Goal: Find specific page/section: Find specific page/section

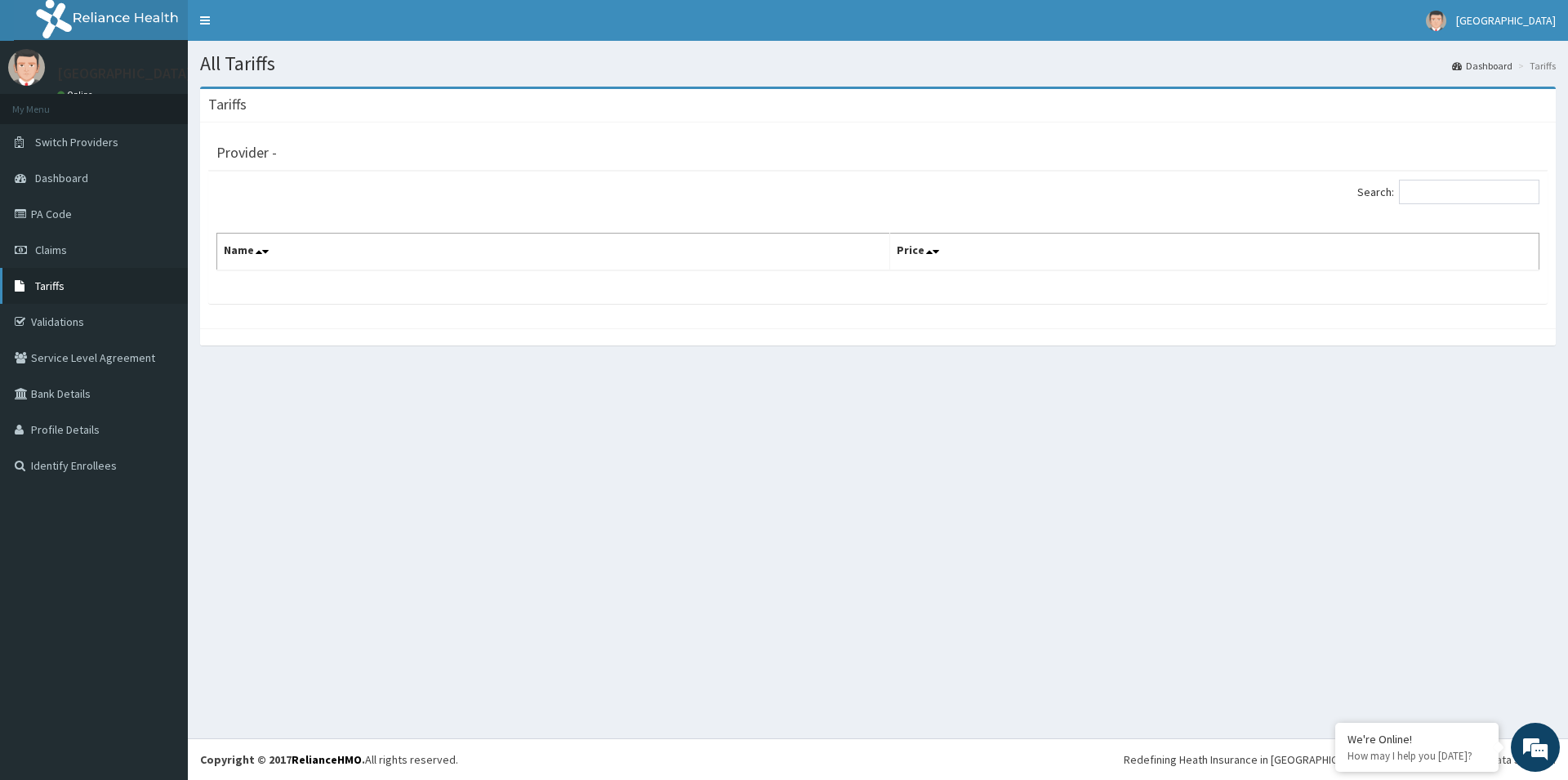
click at [58, 282] on span "Tariffs" at bounding box center [50, 286] width 29 height 15
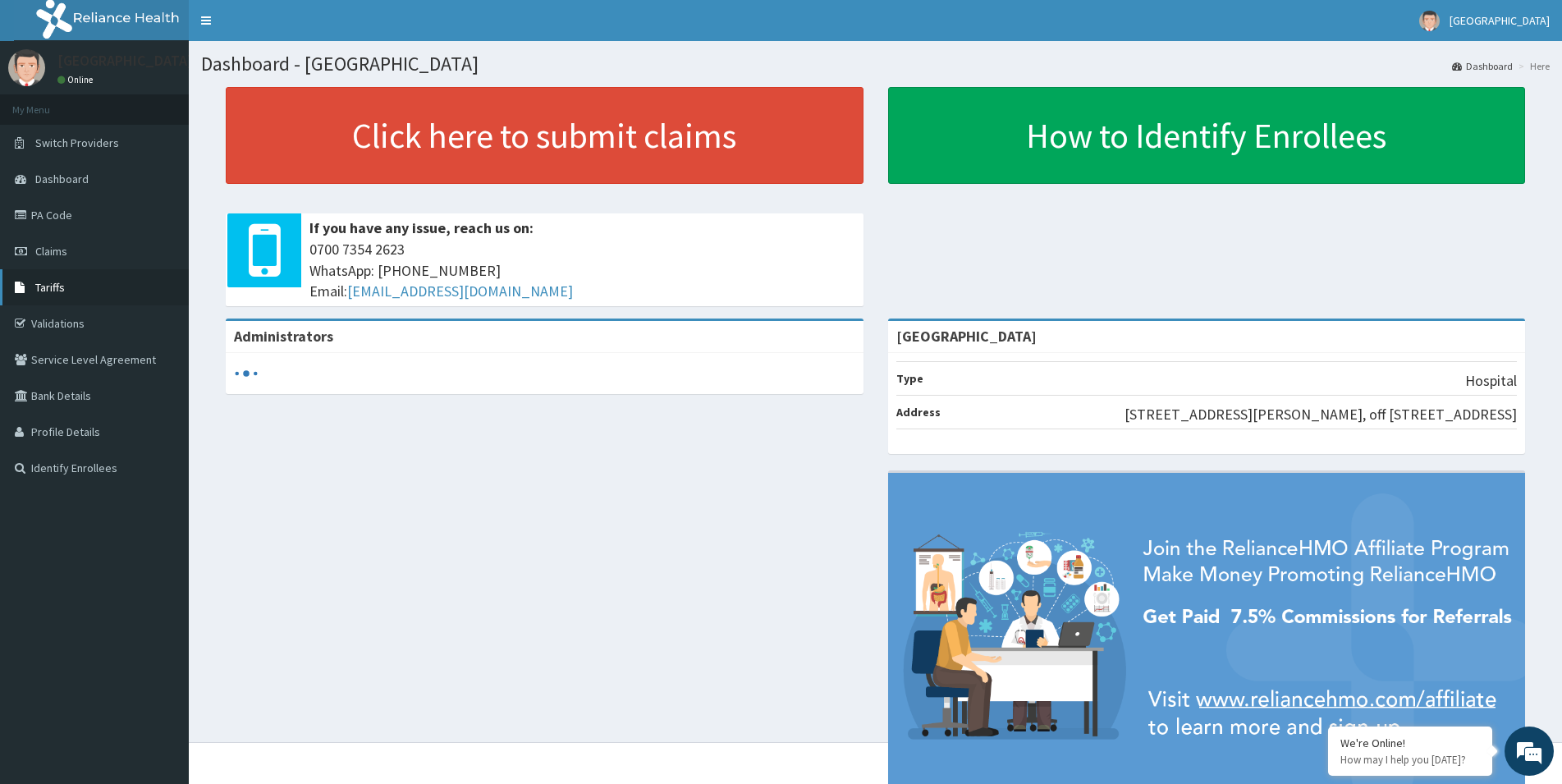
click at [62, 280] on span "Tariffs" at bounding box center [50, 288] width 29 height 15
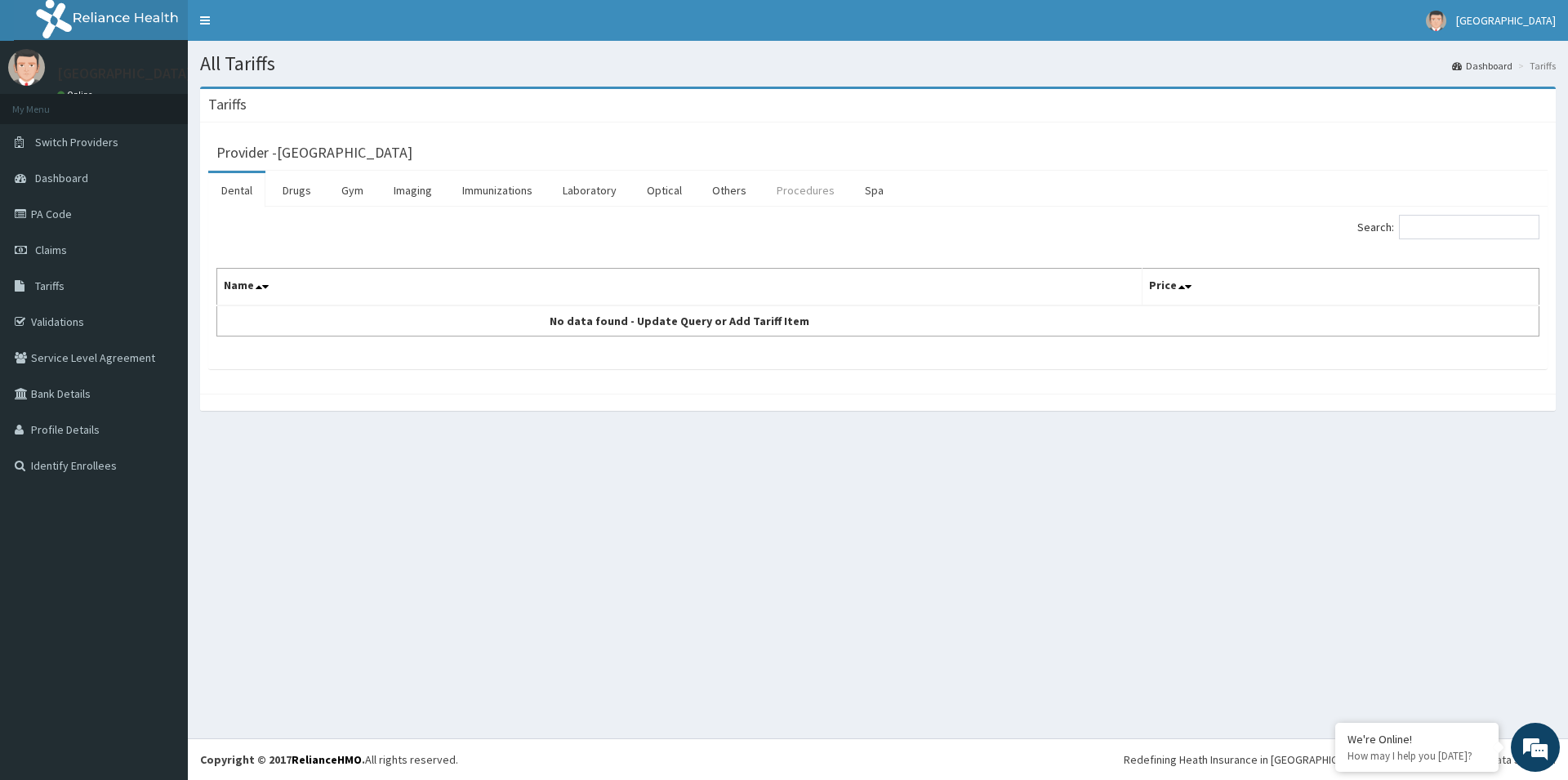
click at [806, 192] on link "Procedures" at bounding box center [805, 190] width 84 height 35
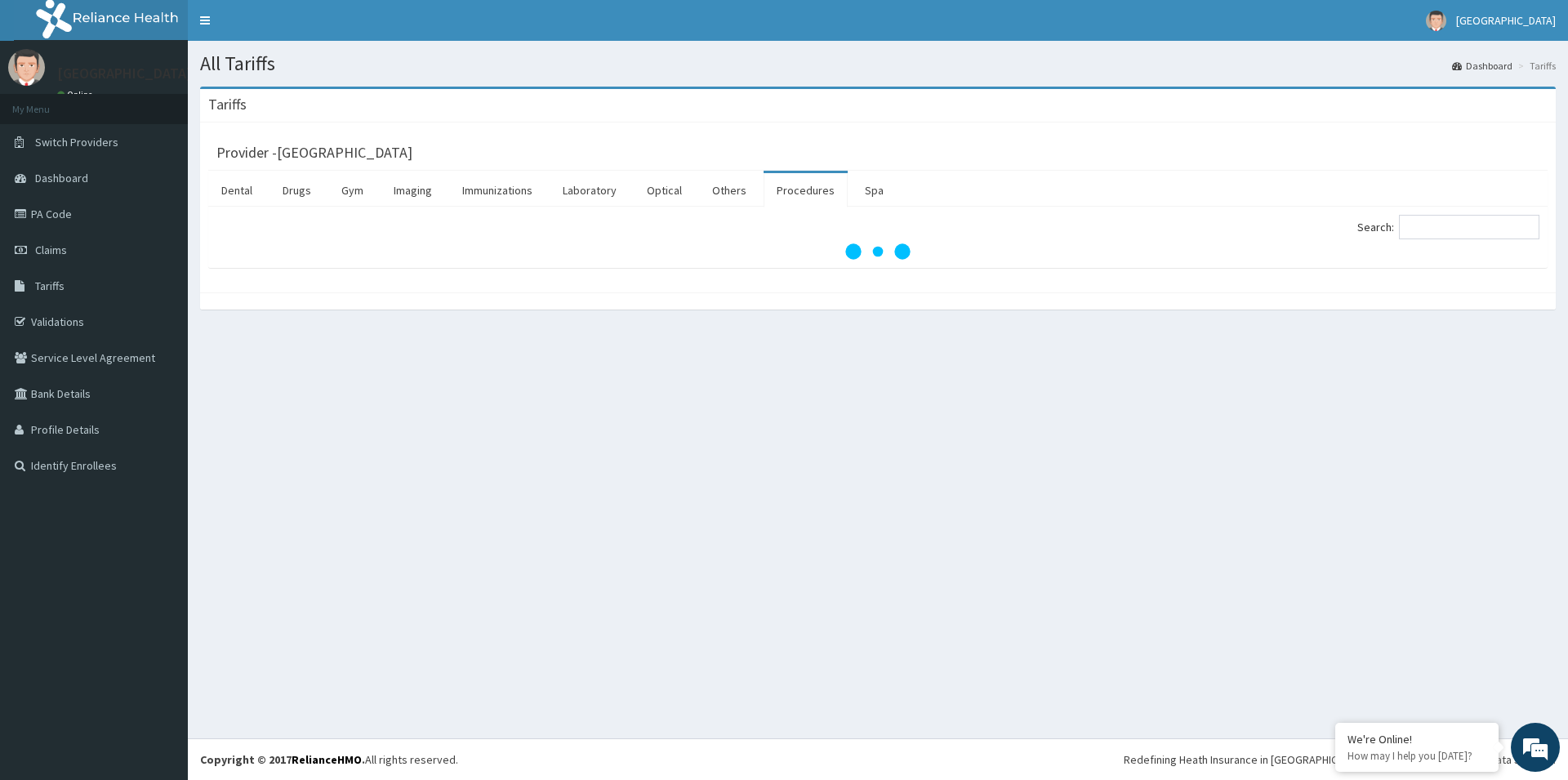
click at [806, 192] on link "Procedures" at bounding box center [805, 190] width 84 height 35
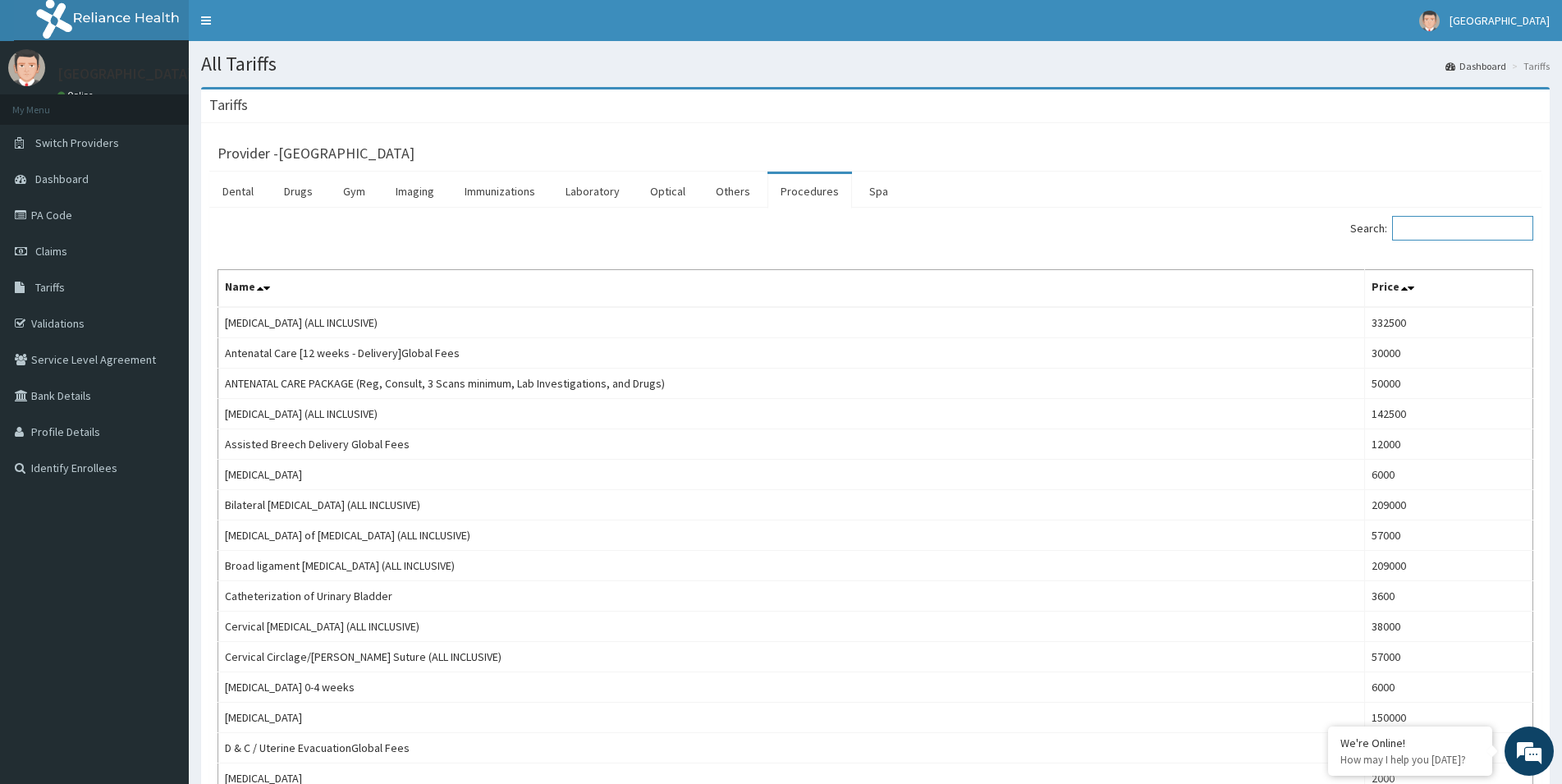
click at [1422, 230] on input "Search:" at bounding box center [1463, 228] width 141 height 25
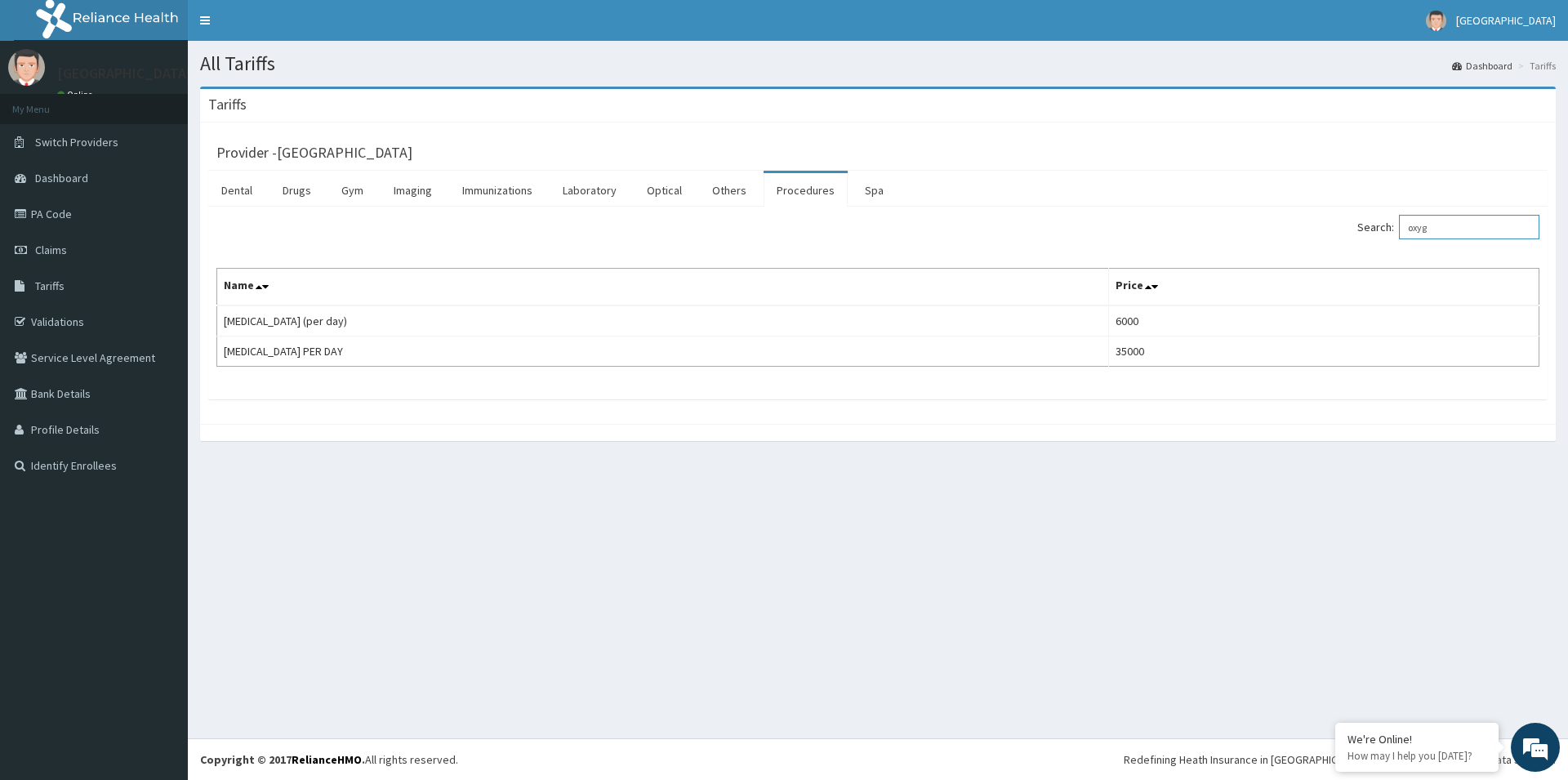
drag, startPoint x: 1448, startPoint y: 234, endPoint x: 1412, endPoint y: 237, distance: 36.1
click at [1412, 237] on input "oxyg" at bounding box center [1469, 227] width 140 height 25
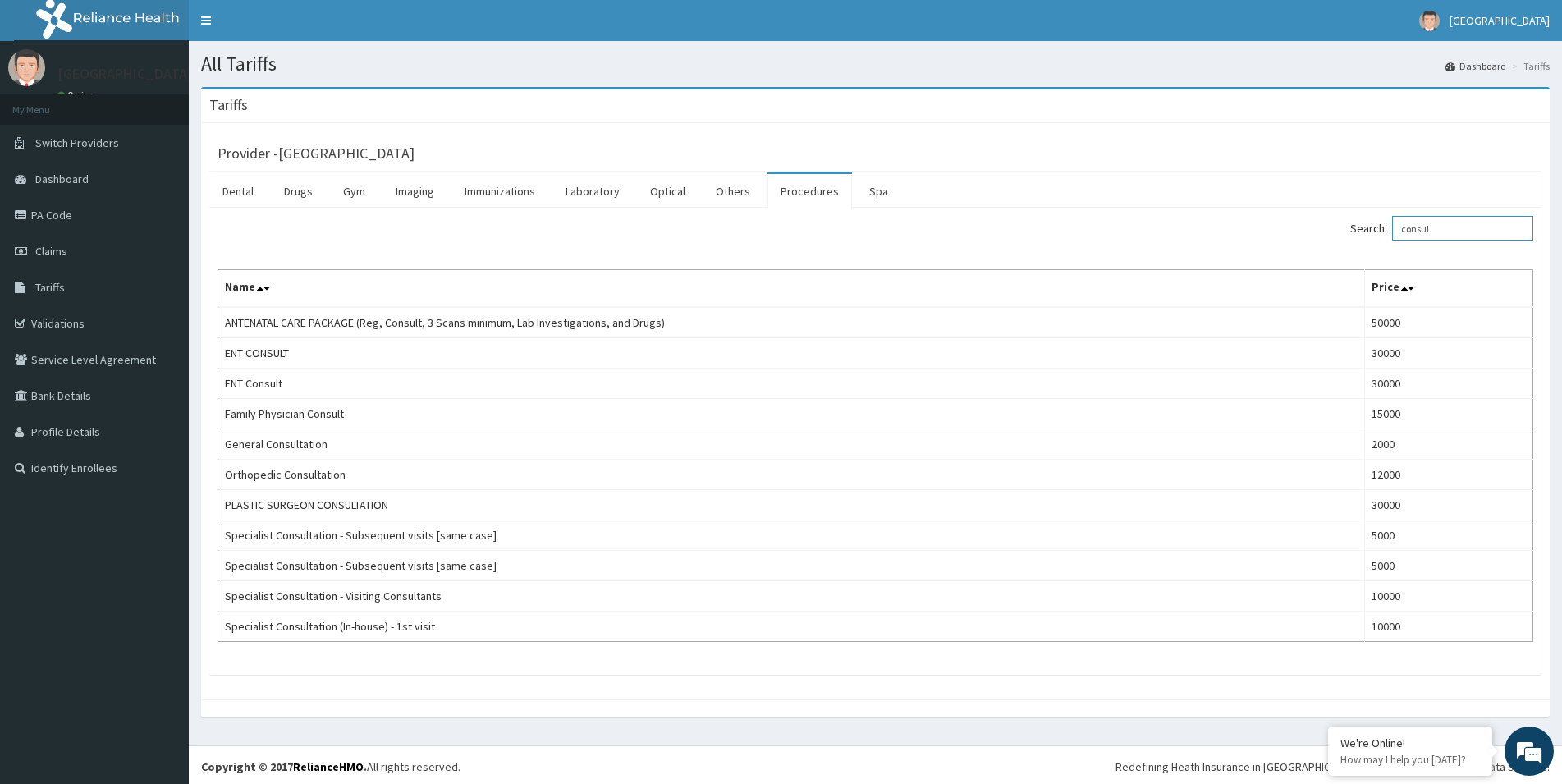
type input "consul"
click at [309, 192] on link "Drugs" at bounding box center [299, 191] width 55 height 35
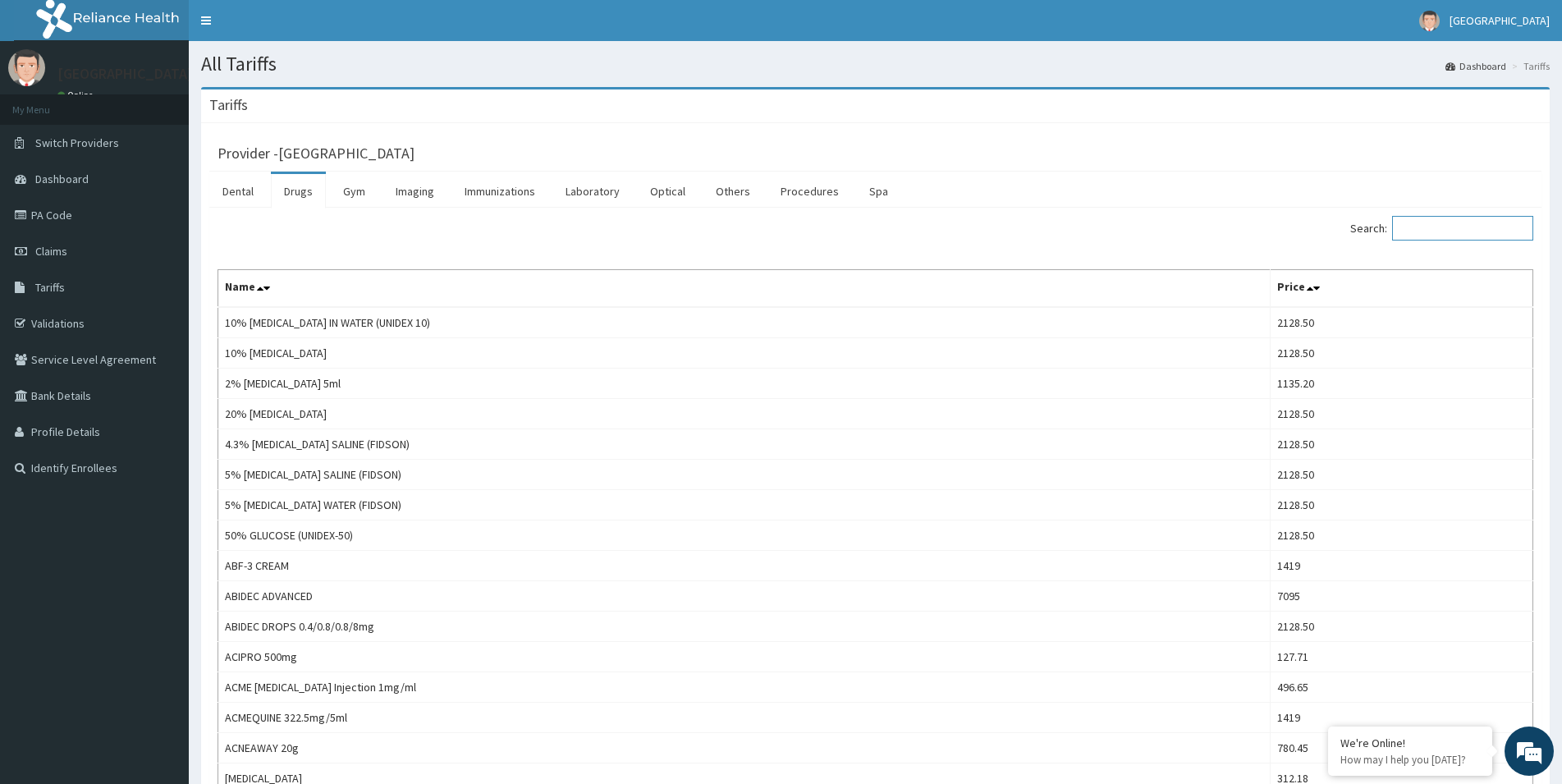
click at [1421, 223] on input "Search:" at bounding box center [1463, 228] width 141 height 25
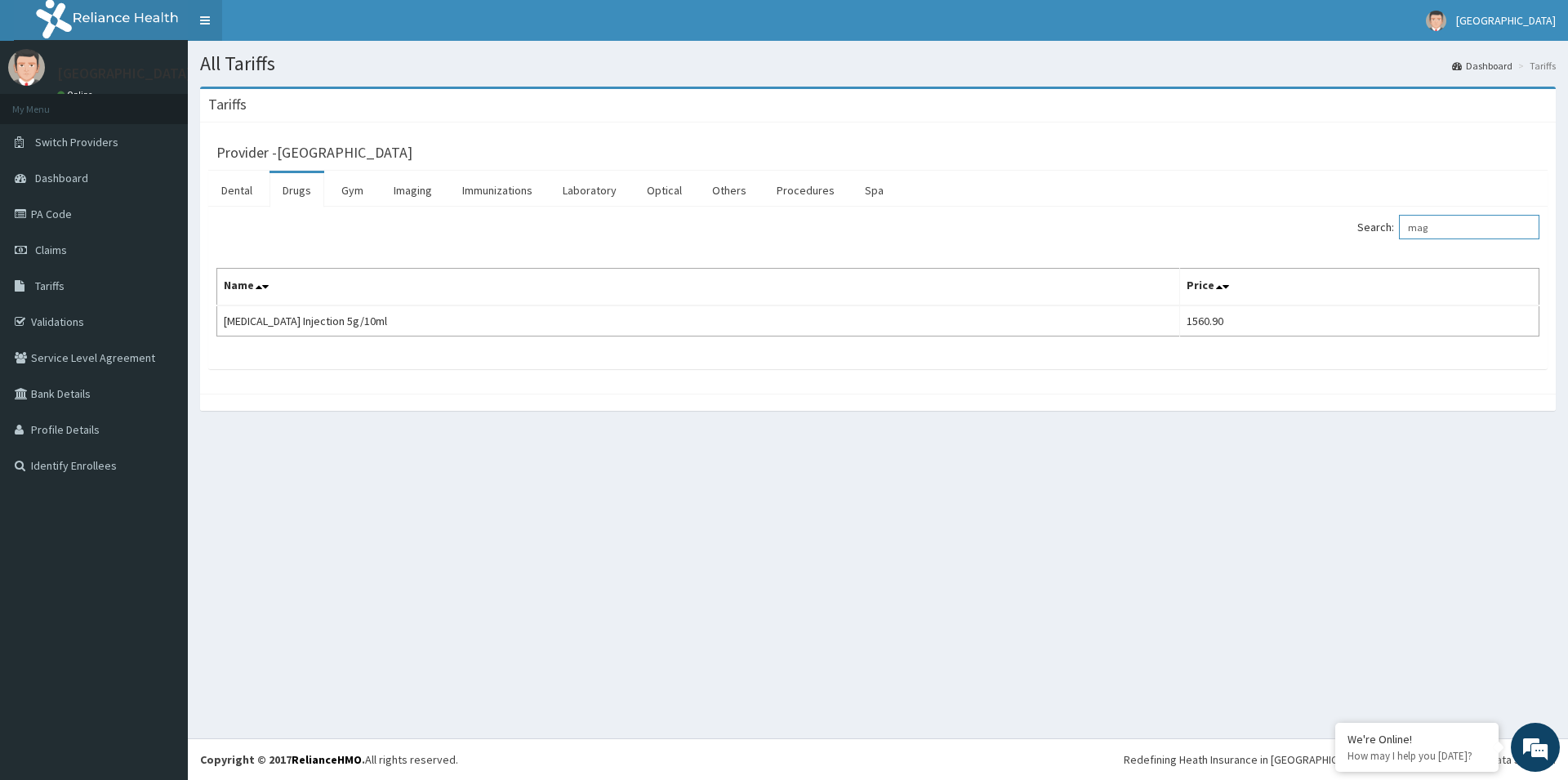
type input "mag"
